Goal: Learn about a topic: Learn about a topic

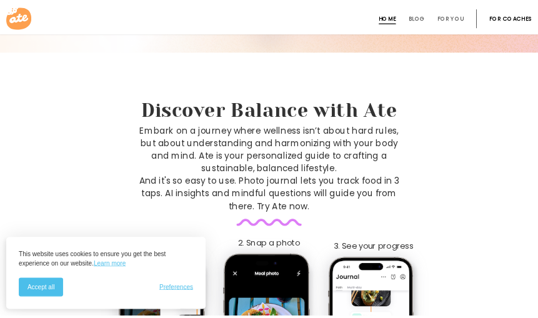
scroll to position [450, 0]
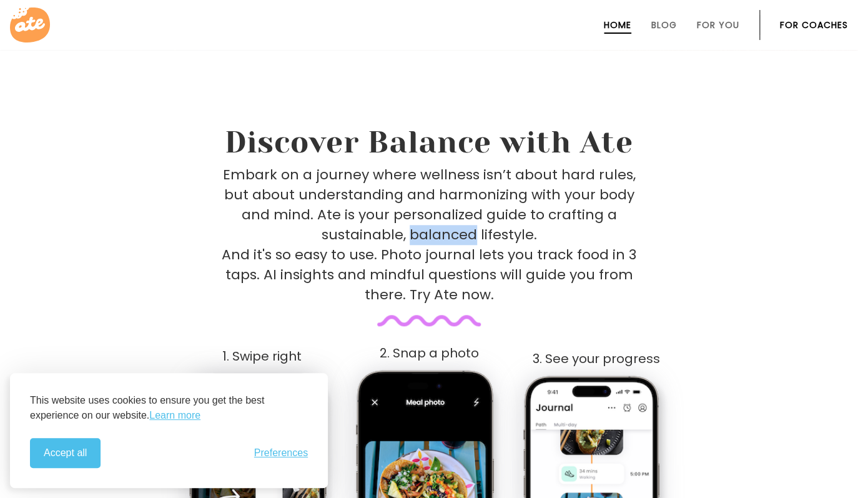
drag, startPoint x: 425, startPoint y: 235, endPoint x: 479, endPoint y: 233, distance: 54.4
click at [479, 233] on p "Embark on a journey where wellness isn’t about hard rules, but about understand…" at bounding box center [429, 235] width 415 height 140
drag, startPoint x: 714, startPoint y: 165, endPoint x: 697, endPoint y: 222, distance: 59.9
click at [714, 167] on div "Embark on a journey where wellness isn’t about hard rules, but about understand…" at bounding box center [429, 245] width 610 height 161
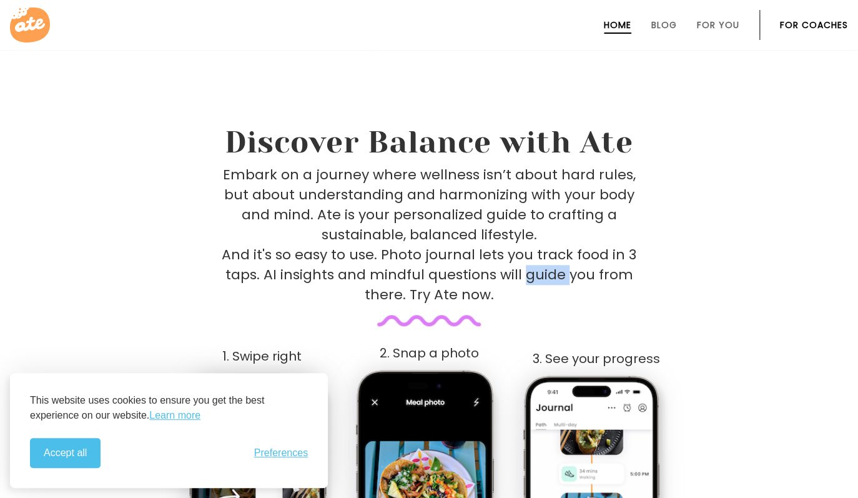
drag, startPoint x: 537, startPoint y: 278, endPoint x: 569, endPoint y: 278, distance: 31.9
click at [569, 278] on p "Embark on a journey where wellness isn’t about hard rules, but about understand…" at bounding box center [429, 235] width 415 height 140
click at [697, 325] on div "Embark on a journey where wellness isn’t about hard rules, but about understand…" at bounding box center [429, 245] width 610 height 161
drag, startPoint x: 575, startPoint y: 214, endPoint x: 602, endPoint y: 220, distance: 28.2
click at [602, 218] on p "Embark on a journey where wellness isn’t about hard rules, but about understand…" at bounding box center [429, 235] width 415 height 140
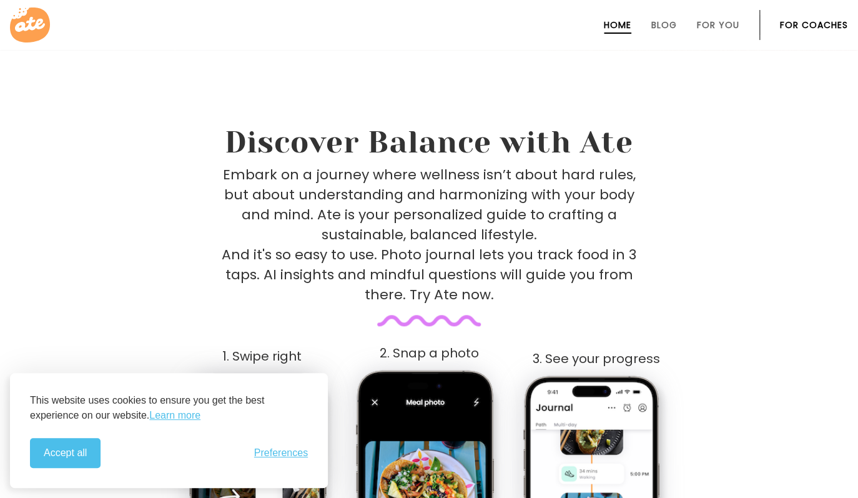
click at [596, 281] on p "Embark on a journey where wellness isn’t about hard rules, but about understand…" at bounding box center [429, 235] width 415 height 140
drag, startPoint x: 327, startPoint y: 192, endPoint x: 357, endPoint y: 189, distance: 30.7
click at [327, 192] on p "Embark on a journey where wellness isn’t about hard rules, but about understand…" at bounding box center [429, 235] width 415 height 140
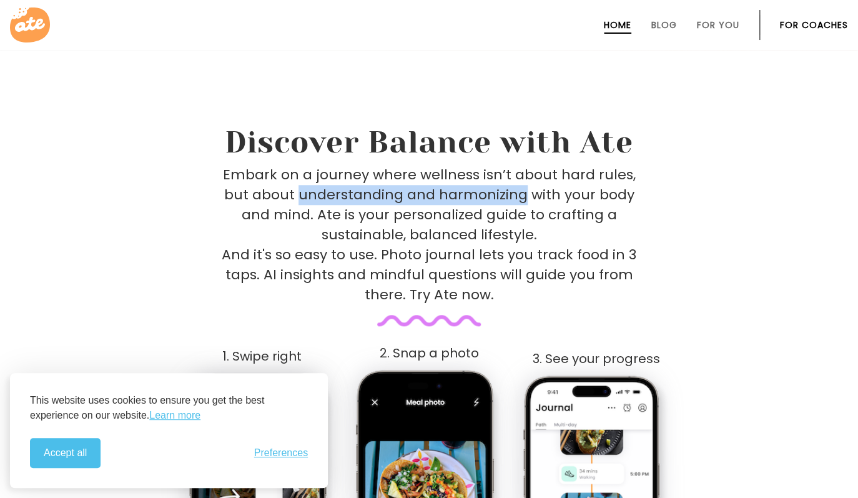
drag, startPoint x: 302, startPoint y: 196, endPoint x: 527, endPoint y: 191, distance: 224.3
click at [527, 191] on p "Embark on a journey where wellness isn’t about hard rules, but about understand…" at bounding box center [429, 235] width 415 height 140
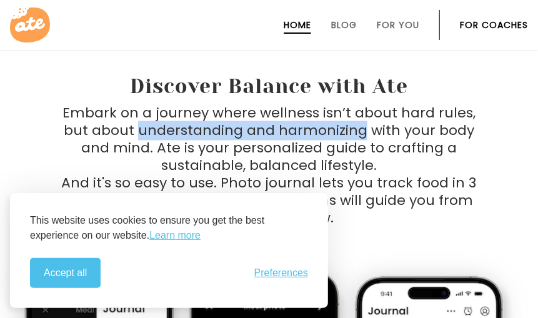
scroll to position [849, 0]
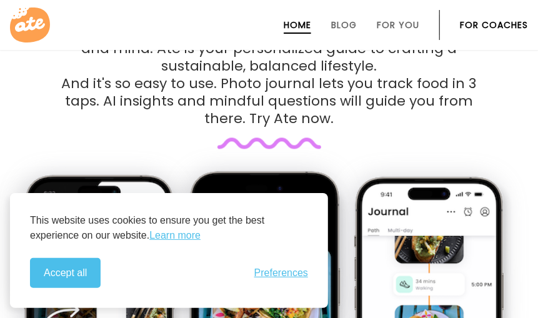
click at [377, 101] on p "Embark on a journey where wellness isn’t about hard rules, but about understand…" at bounding box center [269, 66] width 415 height 122
click at [388, 92] on p "Embark on a journey where wellness isn’t about hard rules, but about understand…" at bounding box center [269, 66] width 415 height 122
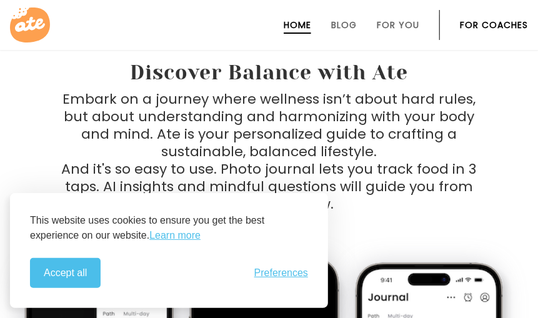
scroll to position [750, 0]
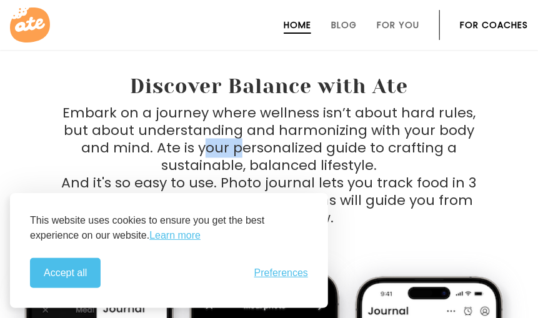
drag, startPoint x: 210, startPoint y: 150, endPoint x: 245, endPoint y: 147, distance: 35.1
click at [245, 147] on p "Embark on a journey where wellness isn’t about hard rules, but about understand…" at bounding box center [269, 166] width 415 height 122
click at [237, 150] on p "Embark on a journey where wellness isn’t about hard rules, but about understand…" at bounding box center [269, 166] width 415 height 122
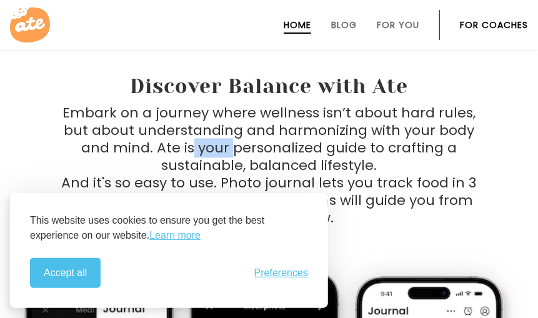
drag, startPoint x: 370, startPoint y: 126, endPoint x: 362, endPoint y: 122, distance: 9.2
click at [370, 126] on p "Embark on a journey where wellness isn’t about hard rules, but about understand…" at bounding box center [269, 166] width 415 height 122
click at [429, 149] on p "Embark on a journey where wellness isn’t about hard rules, but about understand…" at bounding box center [269, 166] width 415 height 122
click at [379, 177] on p "Embark on a journey where wellness isn’t about hard rules, but about understand…" at bounding box center [269, 166] width 415 height 122
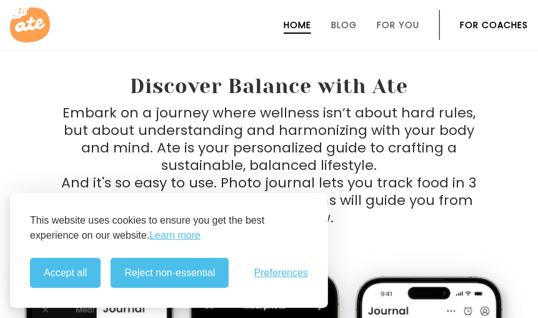
scroll to position [750, 0]
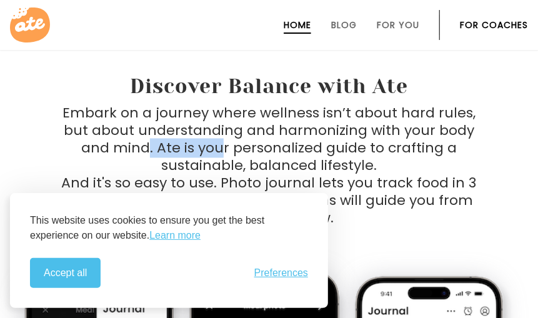
drag, startPoint x: 187, startPoint y: 156, endPoint x: 226, endPoint y: 156, distance: 39.4
click at [226, 156] on p "Embark on a journey where wellness isn’t about hard rules, but about understand…" at bounding box center [269, 166] width 415 height 122
click at [393, 192] on p "Embark on a journey where wellness isn’t about hard rules, but about understand…" at bounding box center [269, 166] width 415 height 122
